Goal: Task Accomplishment & Management: Complete application form

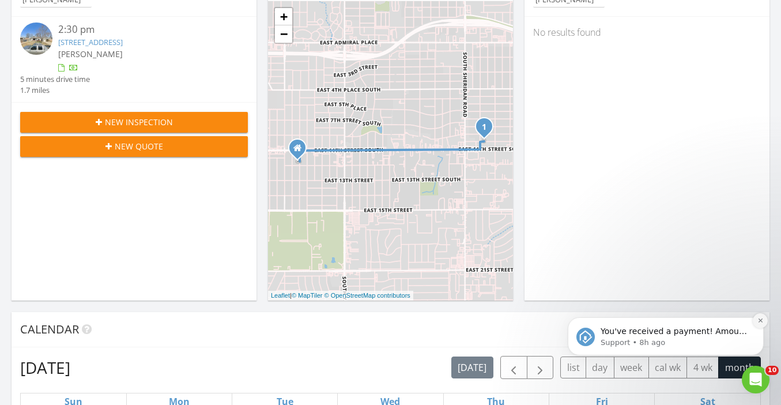
click at [759, 321] on icon "Dismiss notification" at bounding box center [760, 320] width 4 height 4
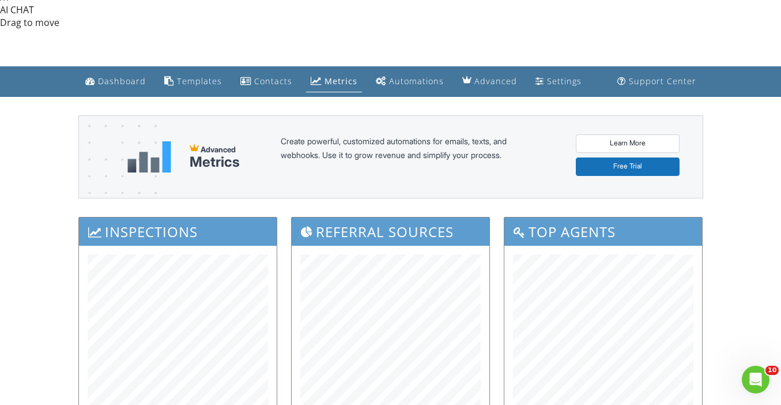
scroll to position [481, 0]
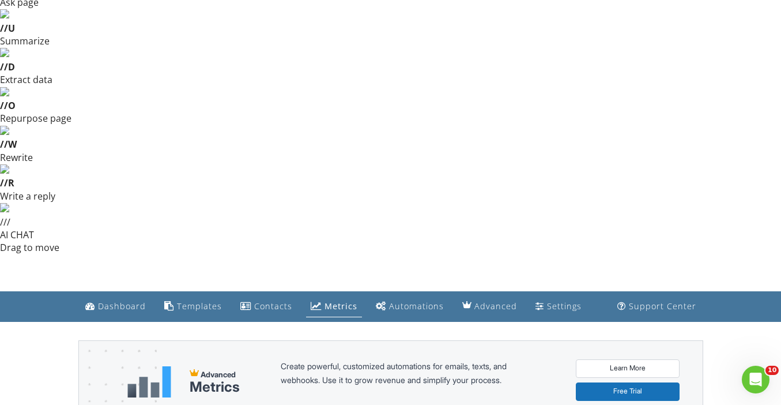
scroll to position [0, 0]
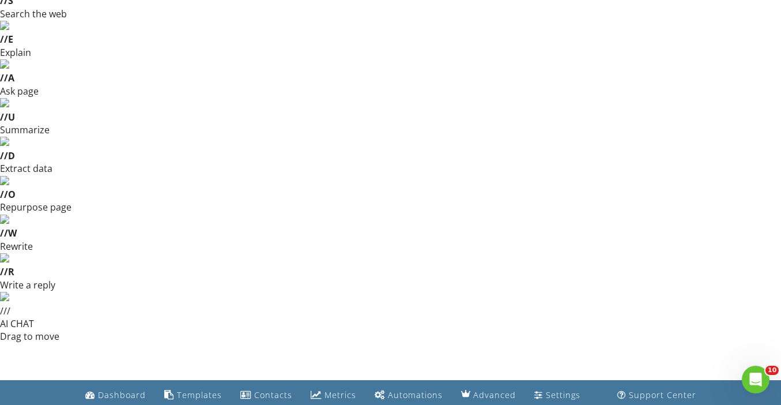
scroll to position [110, 0]
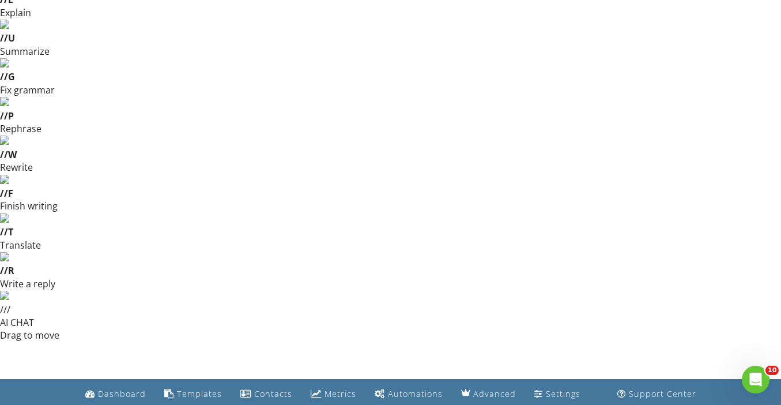
type input "09"
type input "08/29/2025 9:00 AM"
type input "10"
type input "08/29/2025 10:00 AM"
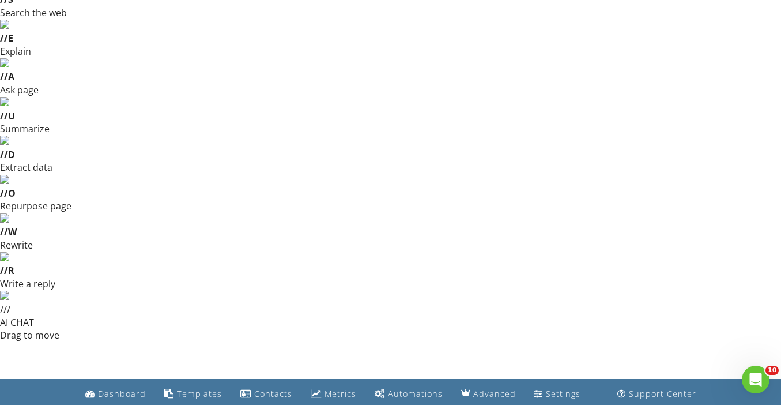
type input "5745 East 30th Street, Tulsa, OK, USA"
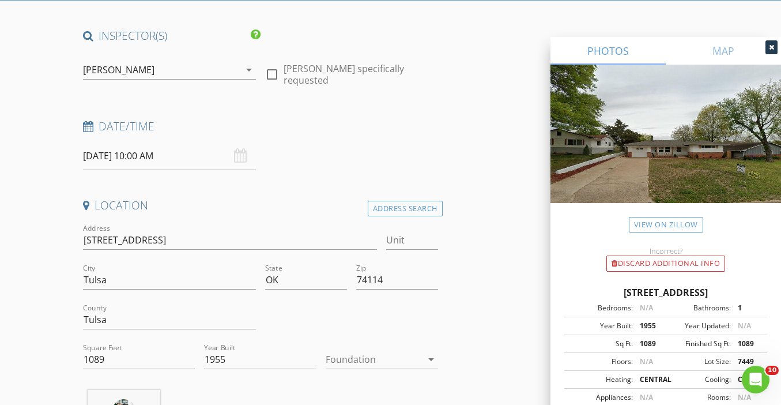
scroll to position [561, 0]
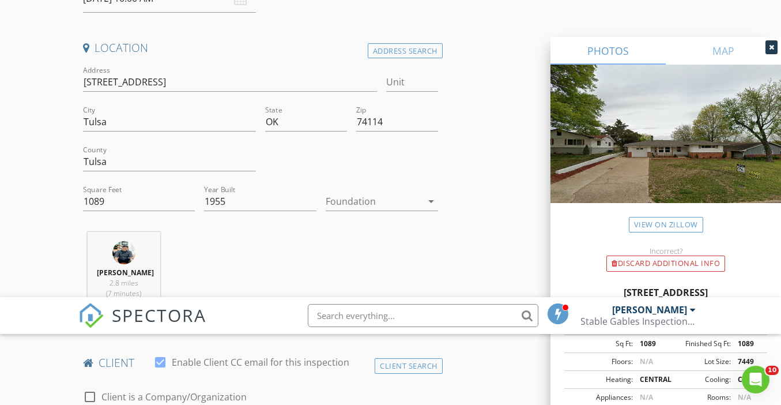
type input "[PERSON_NAME]"
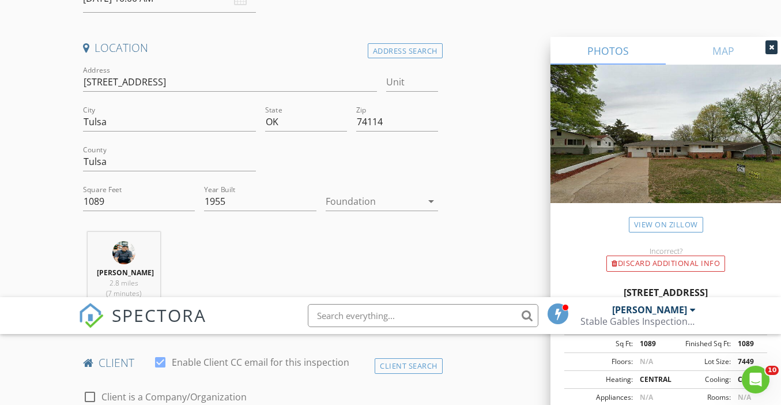
type input "[EMAIL_ADDRESS][DOMAIN_NAME]"
type input "9"
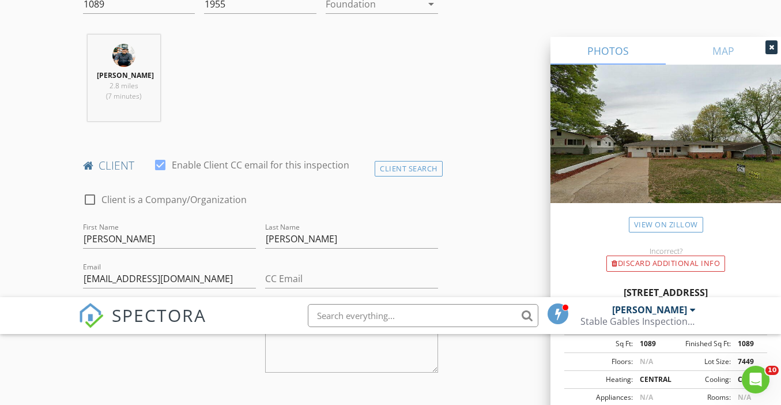
scroll to position [777, 0]
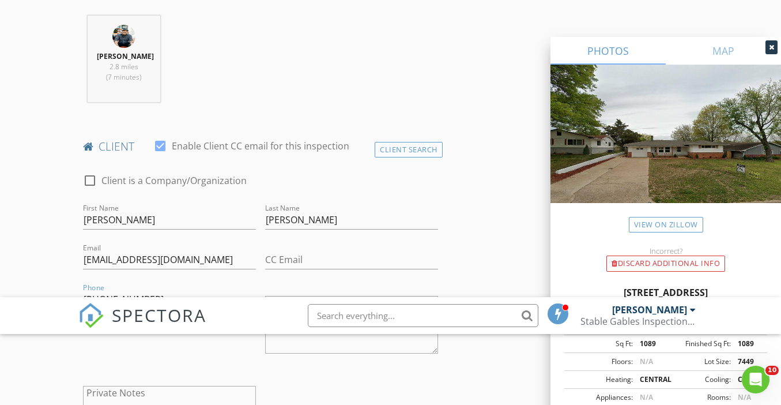
type input "[PHONE_NUMBER]"
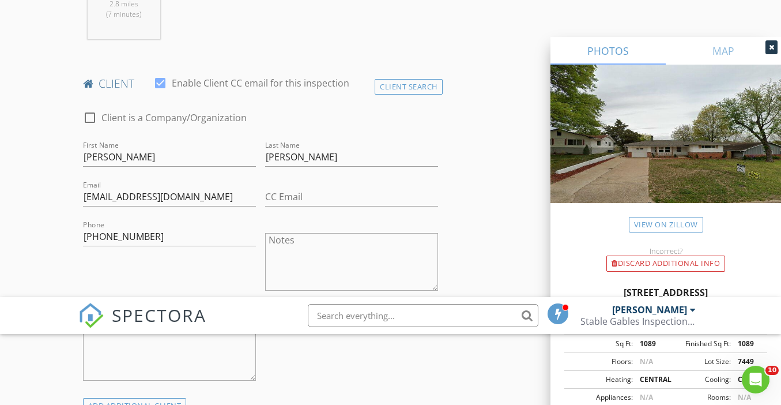
scroll to position [847, 0]
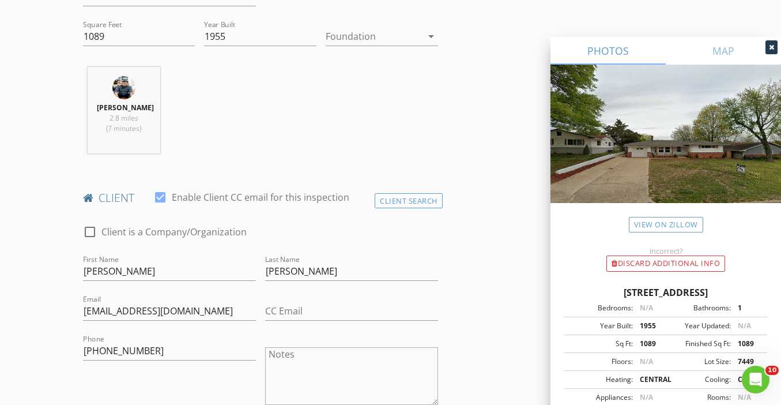
scroll to position [882, 0]
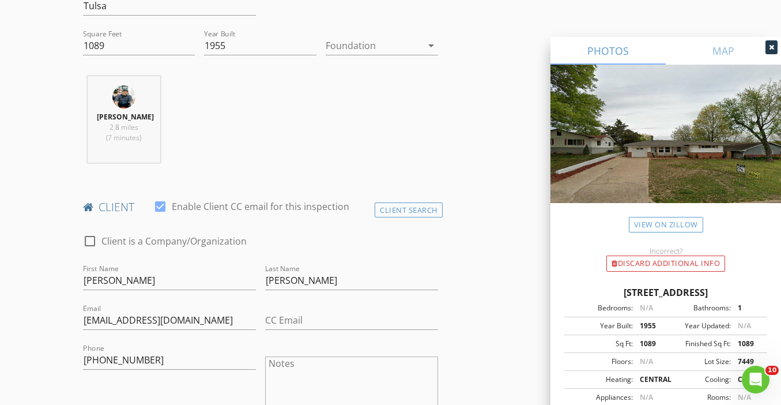
scroll to position [871, 0]
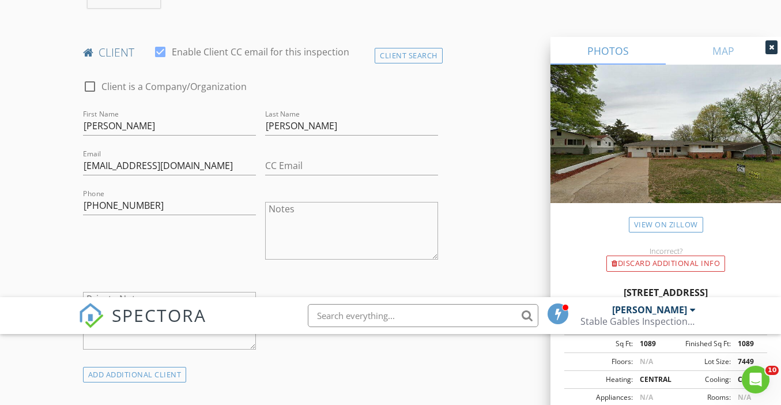
scroll to position [65, 0]
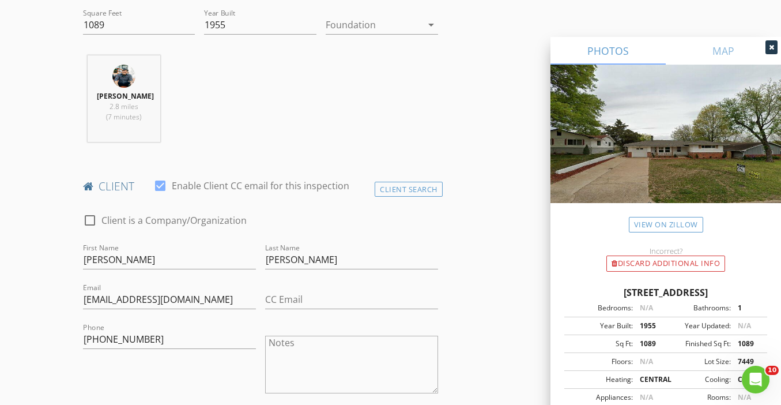
scroll to position [917, 0]
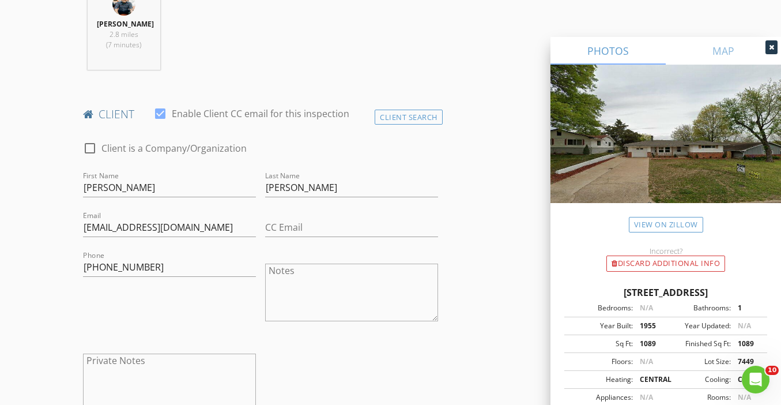
scroll to position [971, 0]
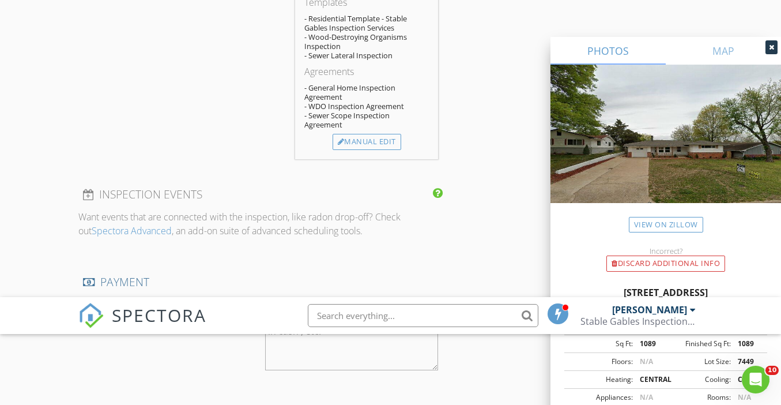
scroll to position [1505, 0]
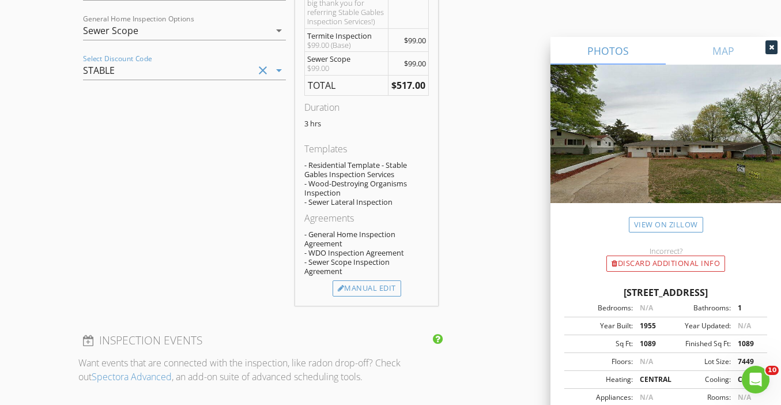
type input "[PERSON_NAME]"
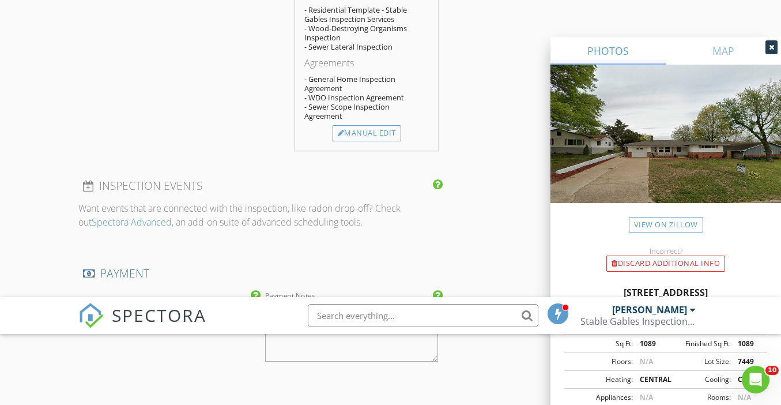
type input "[PERSON_NAME]"
type input "Wallis"
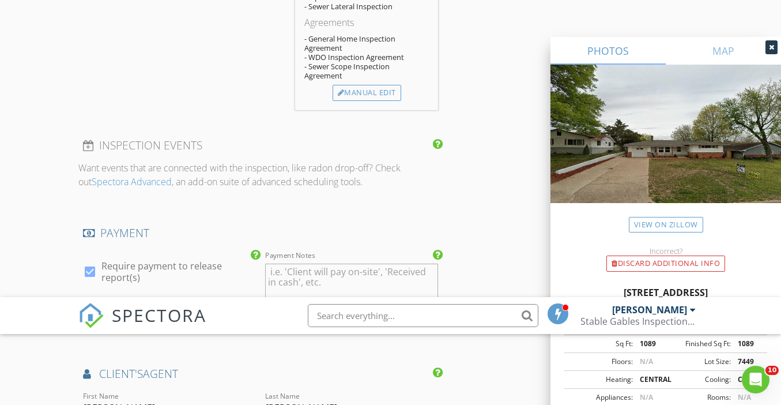
scroll to position [1557, 0]
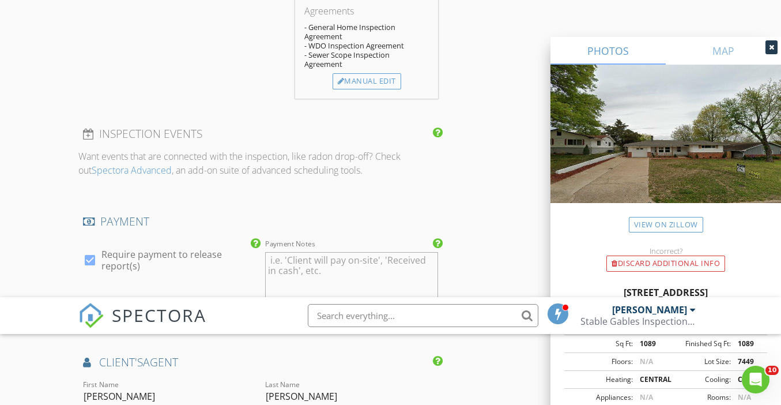
type input "rwallis@brianfrere.com"
type input "918-640-6645"
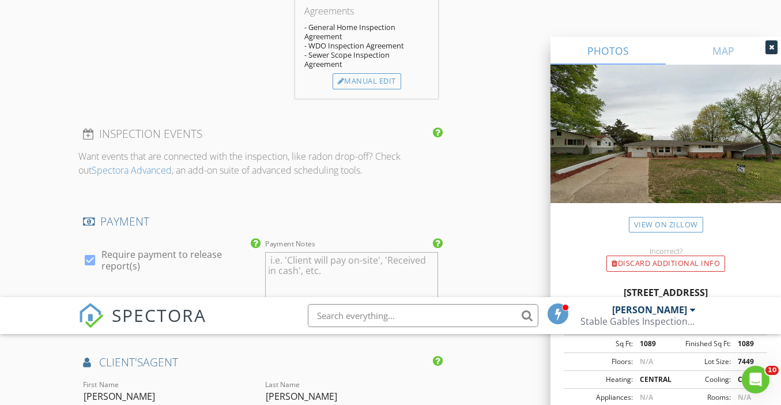
type input "B"
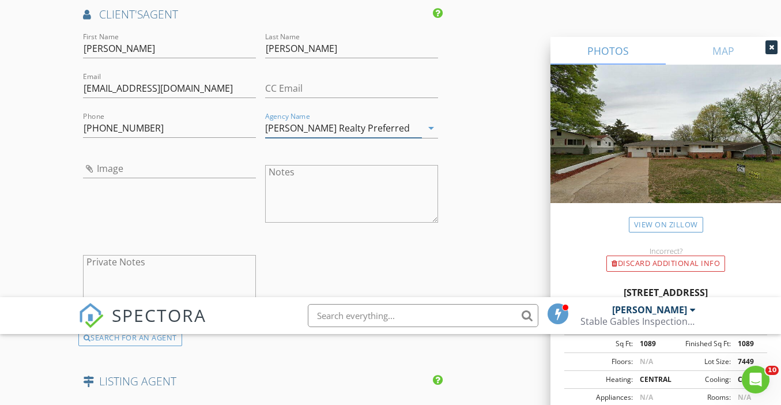
scroll to position [1912, 0]
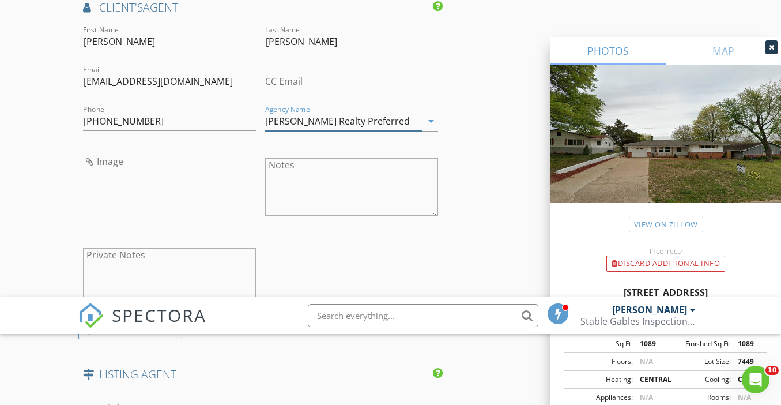
type input "Keller Williams Realty Preferred"
type input "Agent Referral"
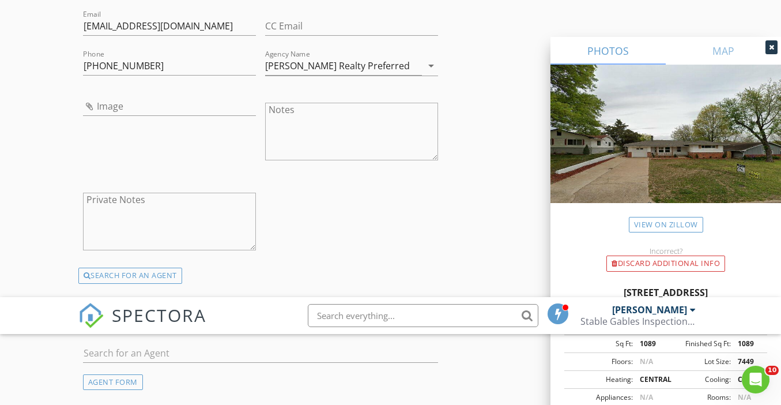
scroll to position [1975, 0]
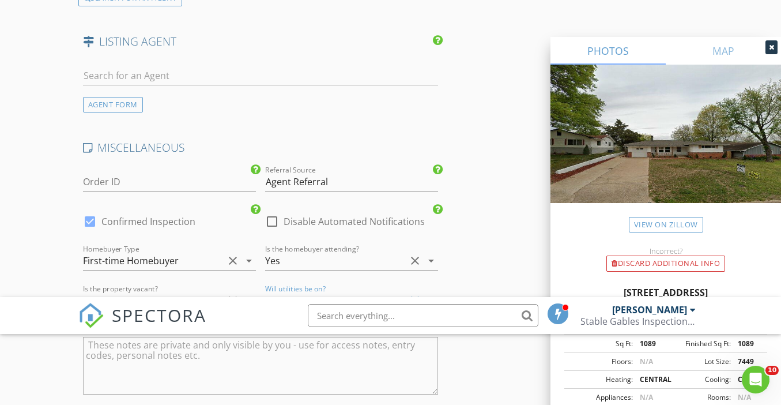
scroll to position [2236, 0]
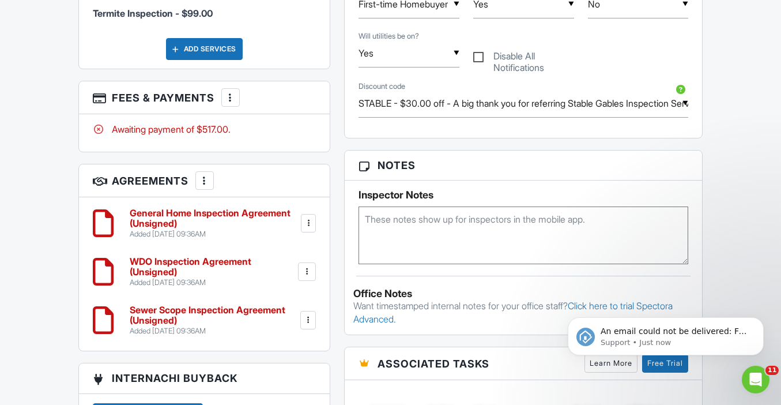
scroll to position [1300, 0]
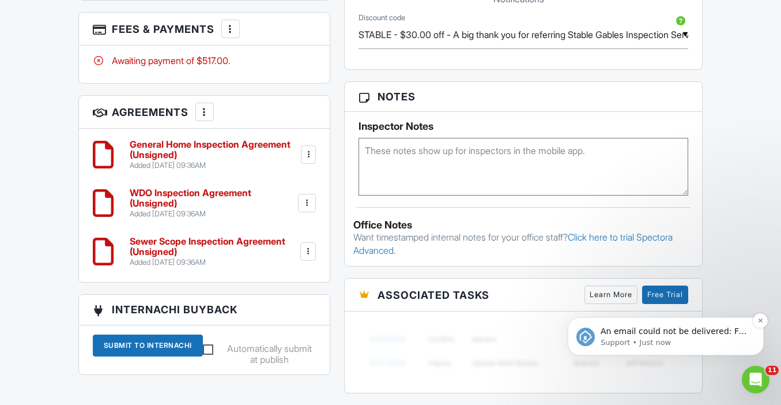
click at [666, 330] on p "An email could not be delivered: For more information, view Why emails don't ge…" at bounding box center [675, 332] width 149 height 12
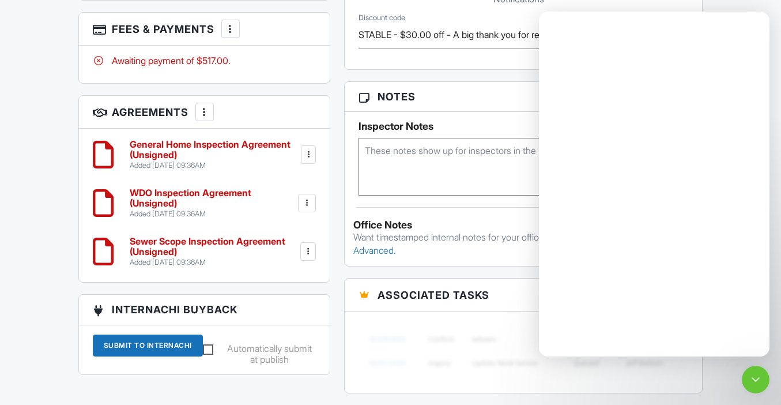
scroll to position [0, 0]
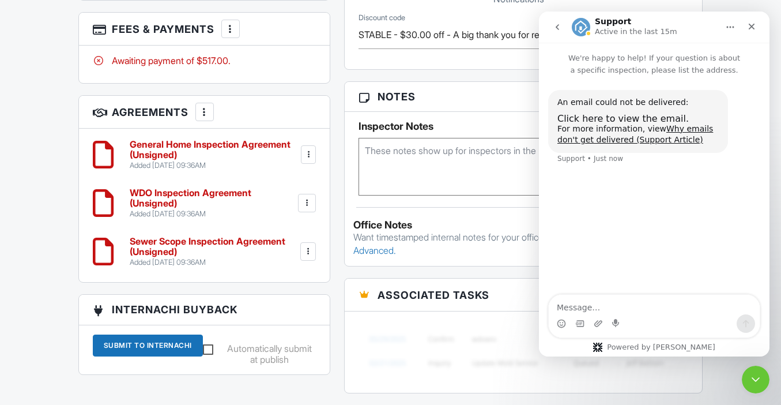
click at [356, 144] on div "All emails and texts are disabled for this inspection! All emails and texts hav…" at bounding box center [390, 163] width 625 height 1385
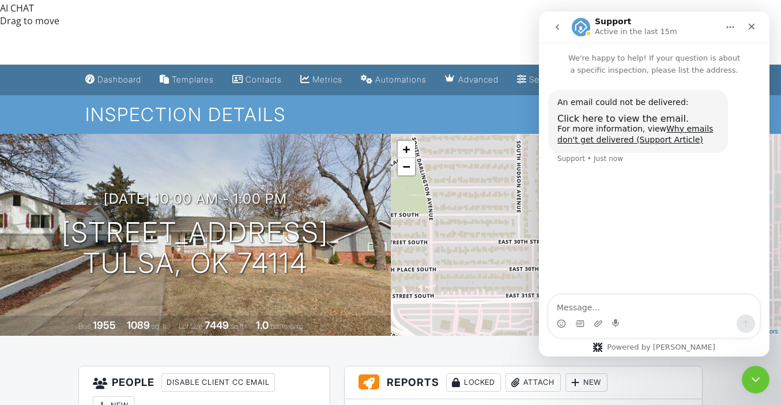
scroll to position [424, 0]
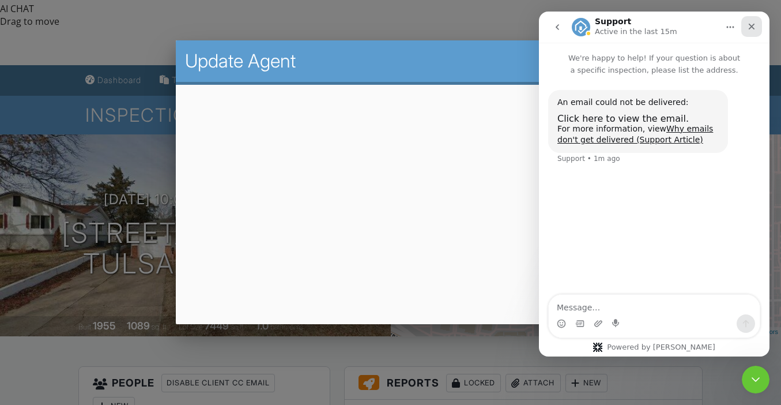
click at [754, 24] on icon "Close" at bounding box center [751, 26] width 9 height 9
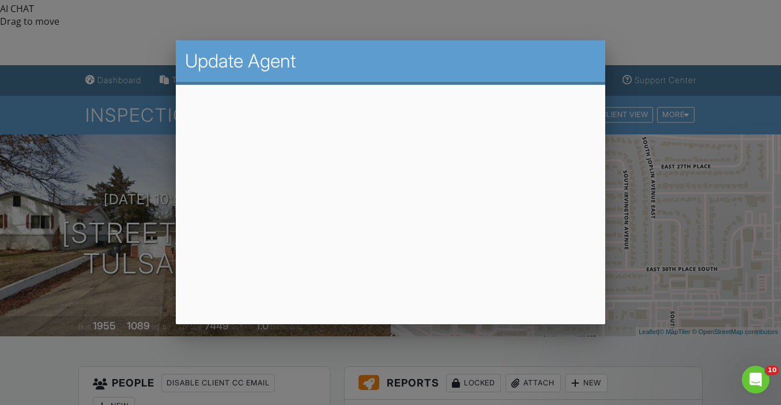
scroll to position [0, 0]
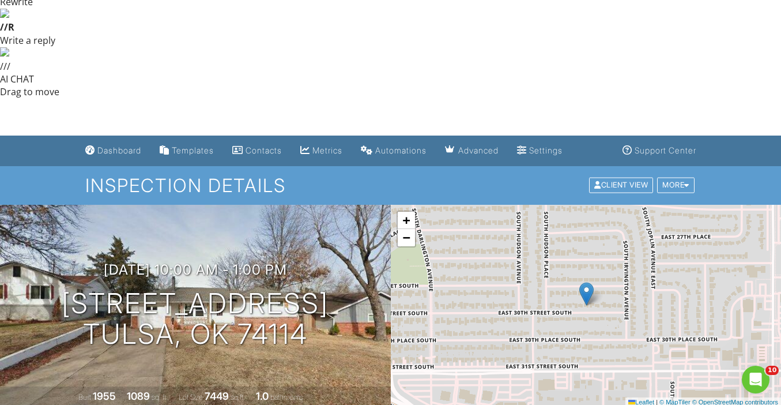
scroll to position [348, 0]
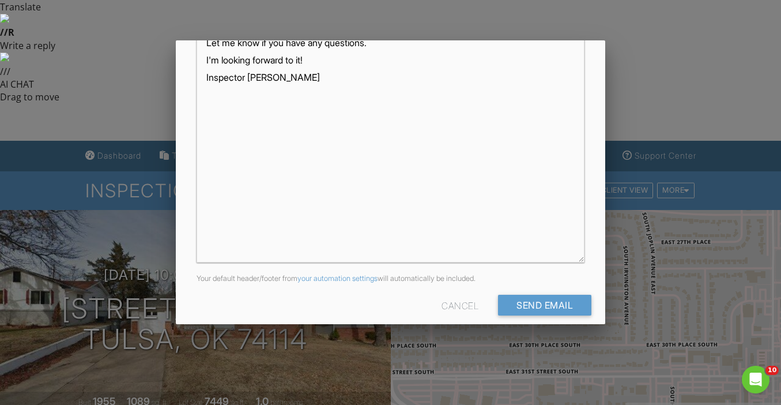
scroll to position [1, 0]
click at [526, 313] on input "Send Email" at bounding box center [544, 305] width 93 height 21
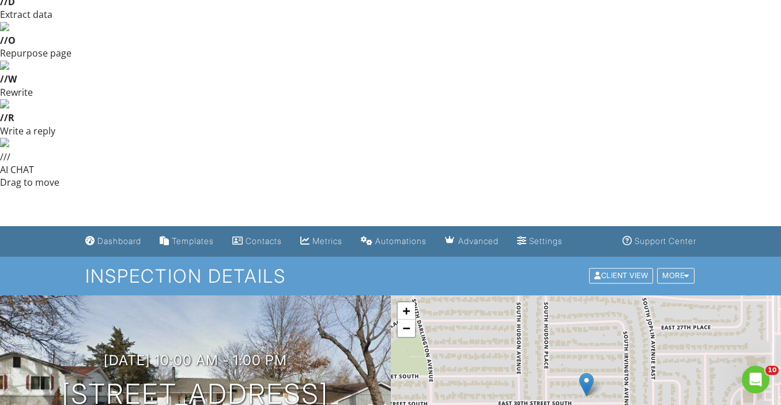
scroll to position [270, 0]
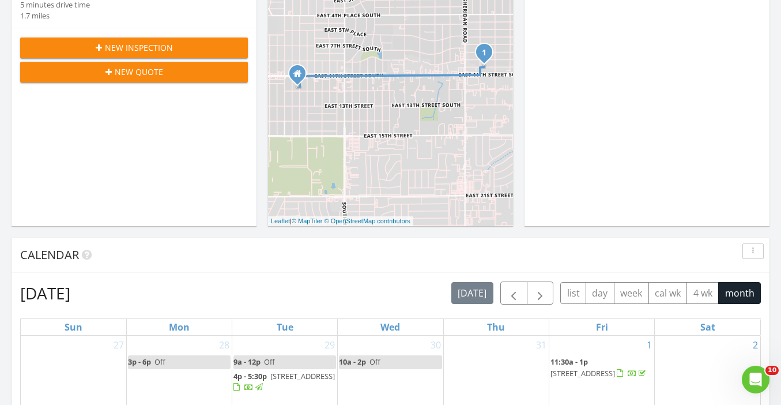
scroll to position [724, 0]
